Goal: Find contact information: Find contact information

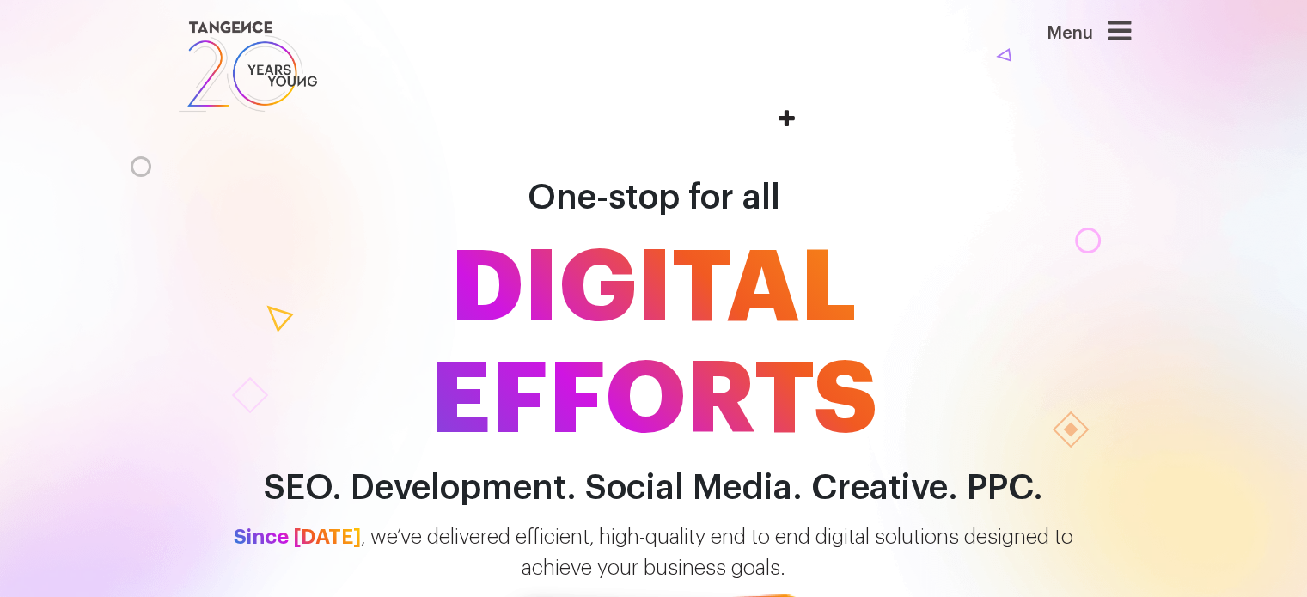
click at [1129, 24] on icon at bounding box center [1119, 30] width 23 height 27
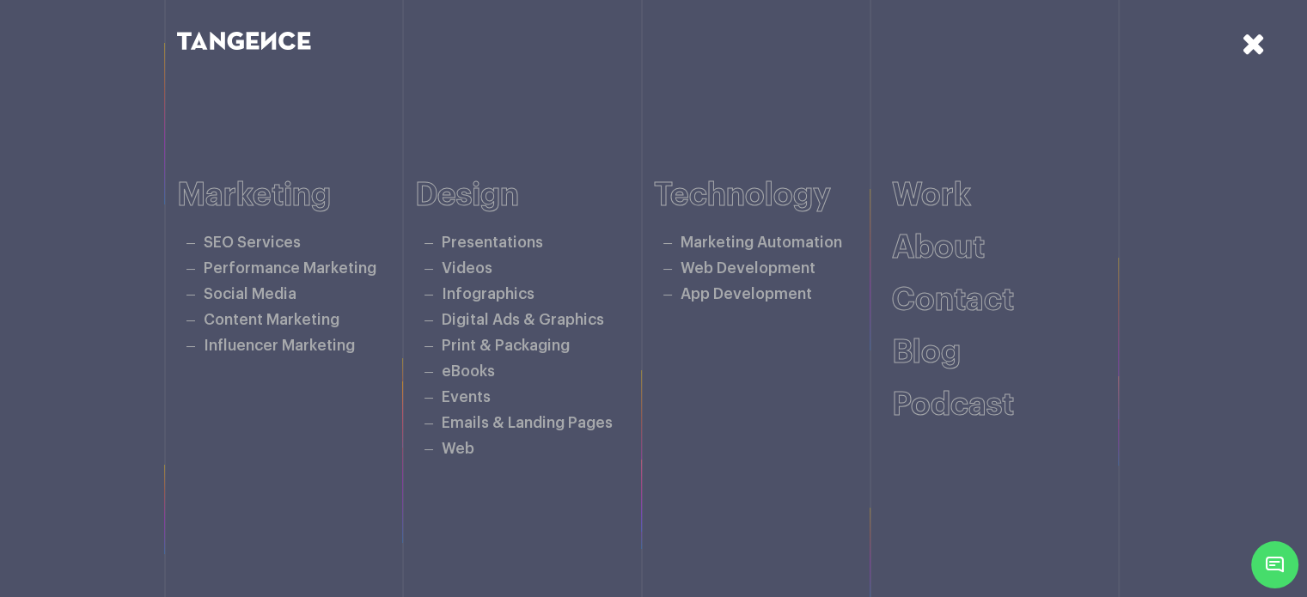
scroll to position [516, 0]
click at [957, 307] on link "Contact" at bounding box center [953, 300] width 122 height 32
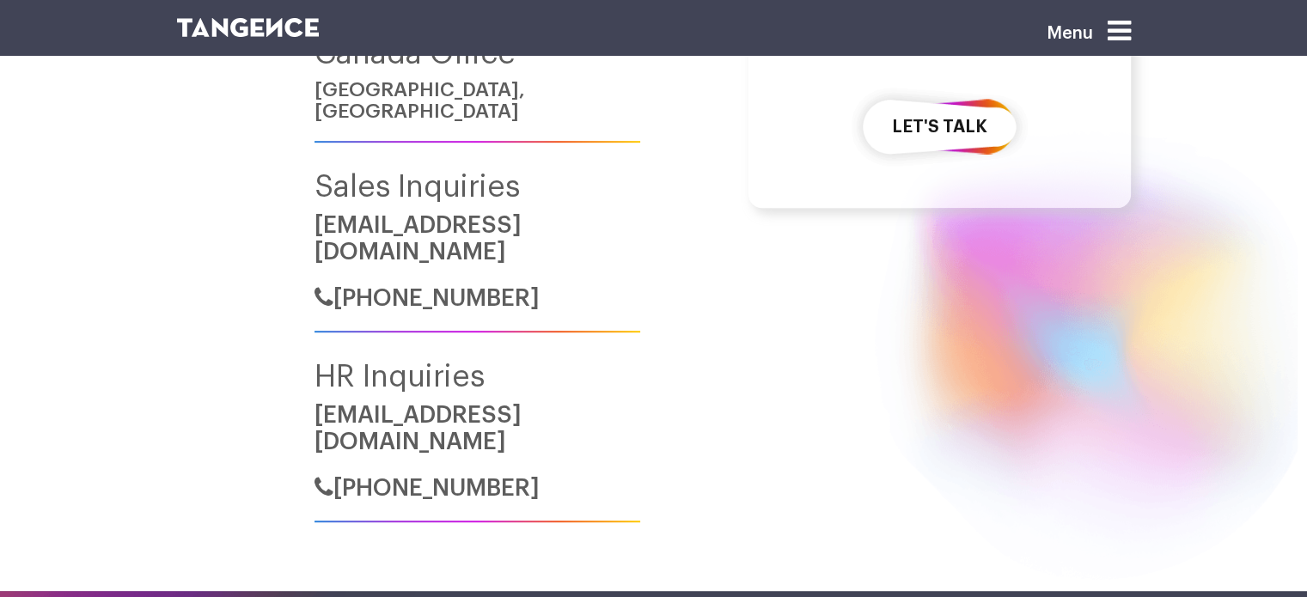
scroll to position [859, 0]
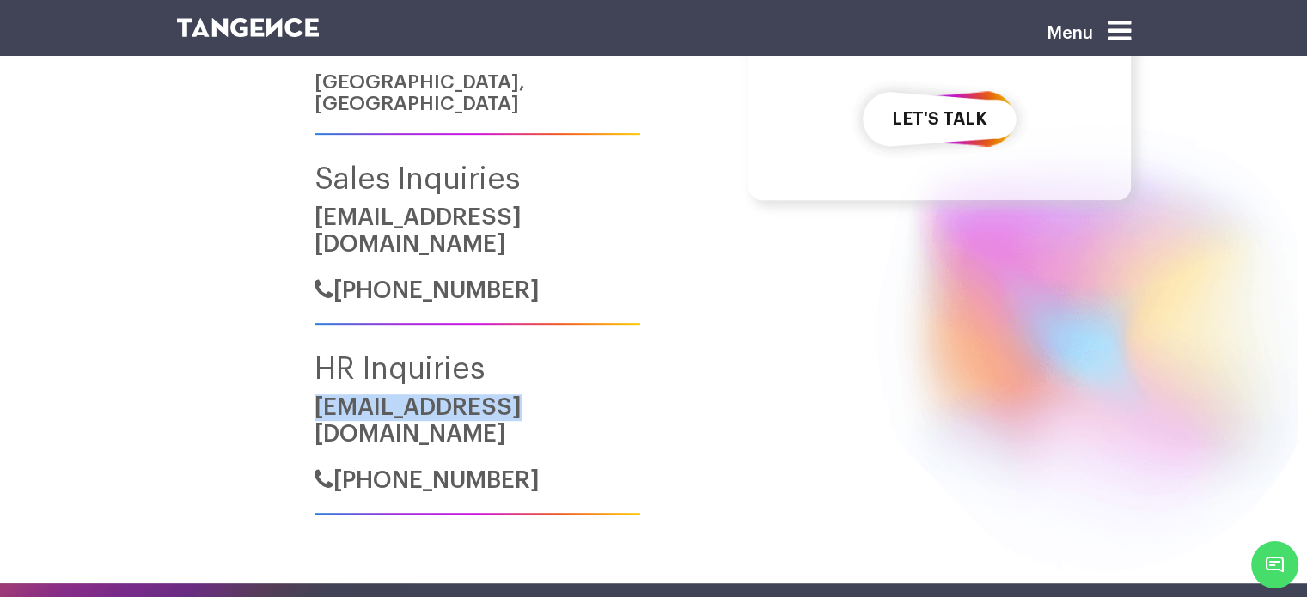
drag, startPoint x: 530, startPoint y: 378, endPoint x: 316, endPoint y: 370, distance: 214.1
click at [316, 394] on h6 "hr@tangence.com" at bounding box center [477, 420] width 326 height 53
copy link "hr@tangence.com"
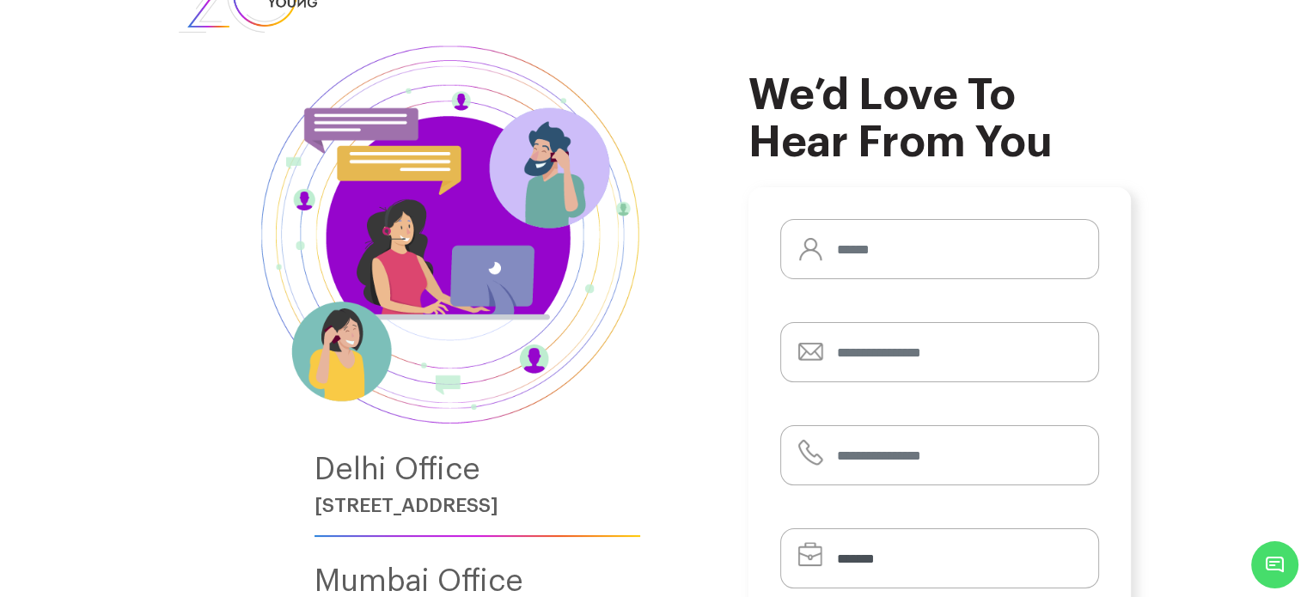
scroll to position [0, 0]
